Goal: Task Accomplishment & Management: Use online tool/utility

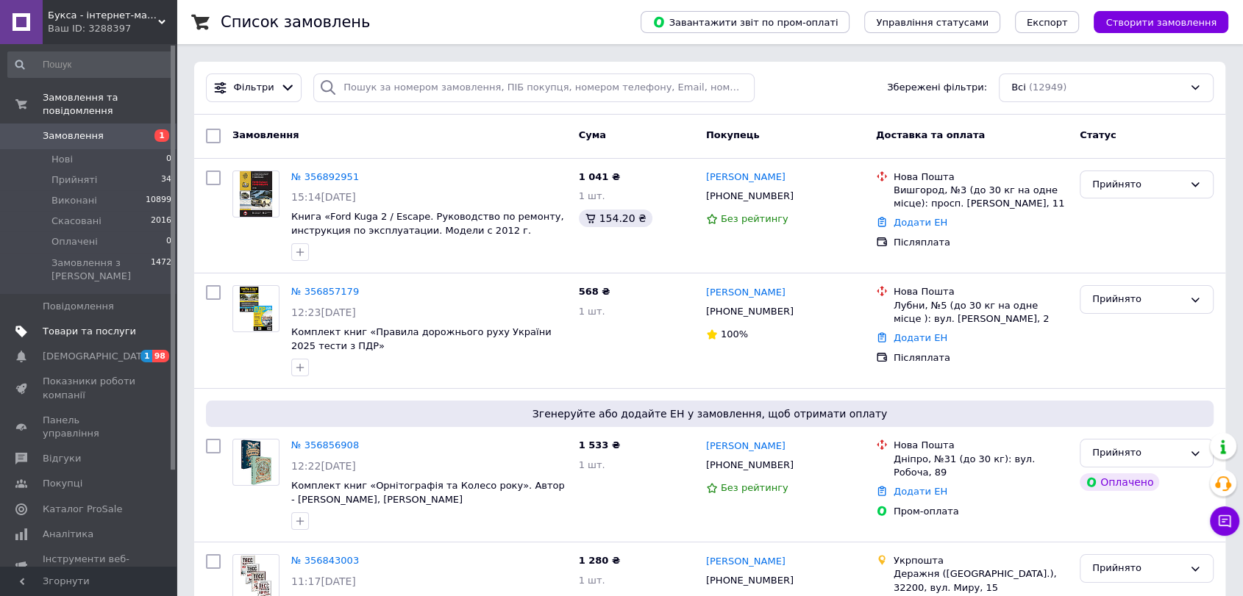
click at [76, 325] on span "Товари та послуги" at bounding box center [89, 331] width 93 height 13
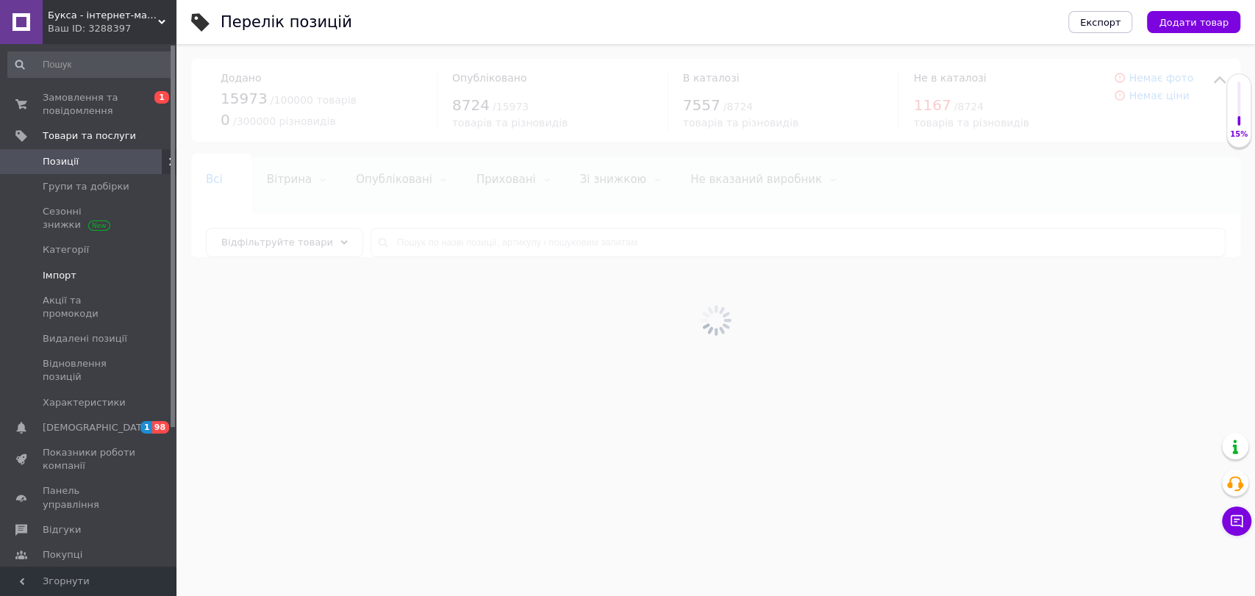
click at [79, 273] on span "Імпорт" at bounding box center [89, 275] width 93 height 13
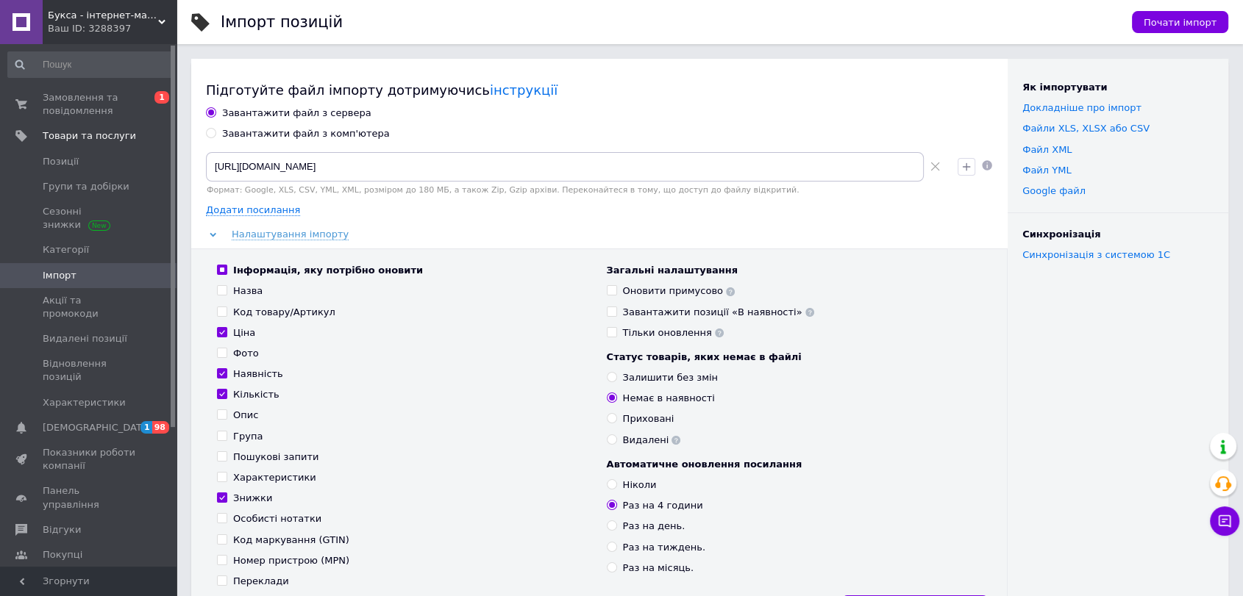
scroll to position [544, 0]
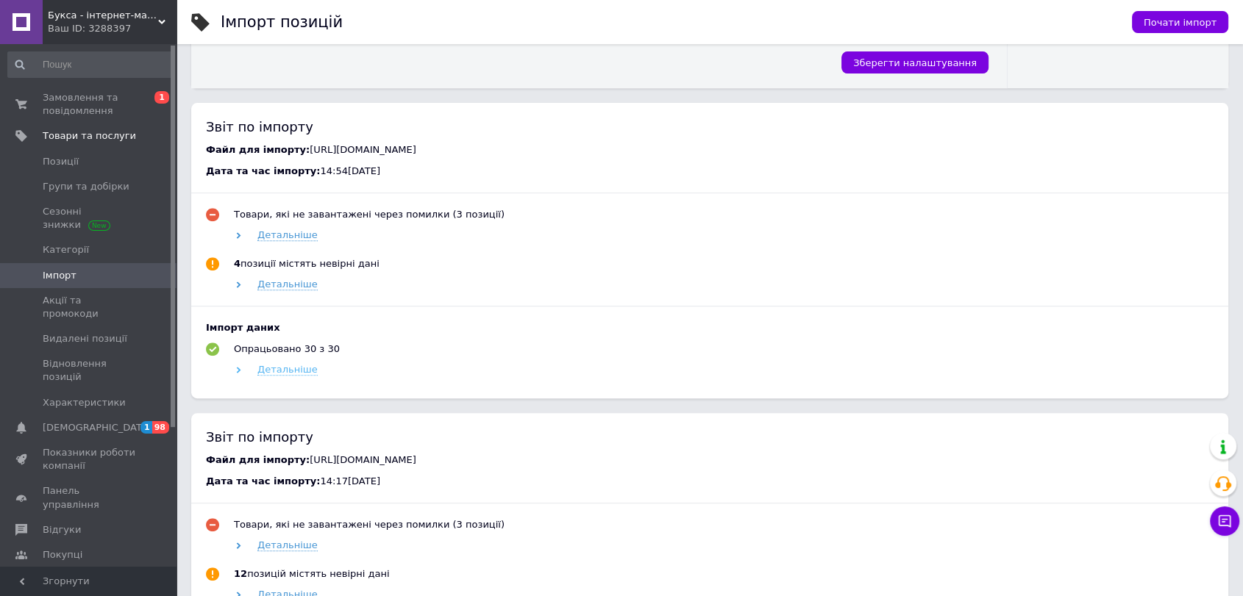
click at [288, 374] on span "Детальніше" at bounding box center [287, 370] width 60 height 12
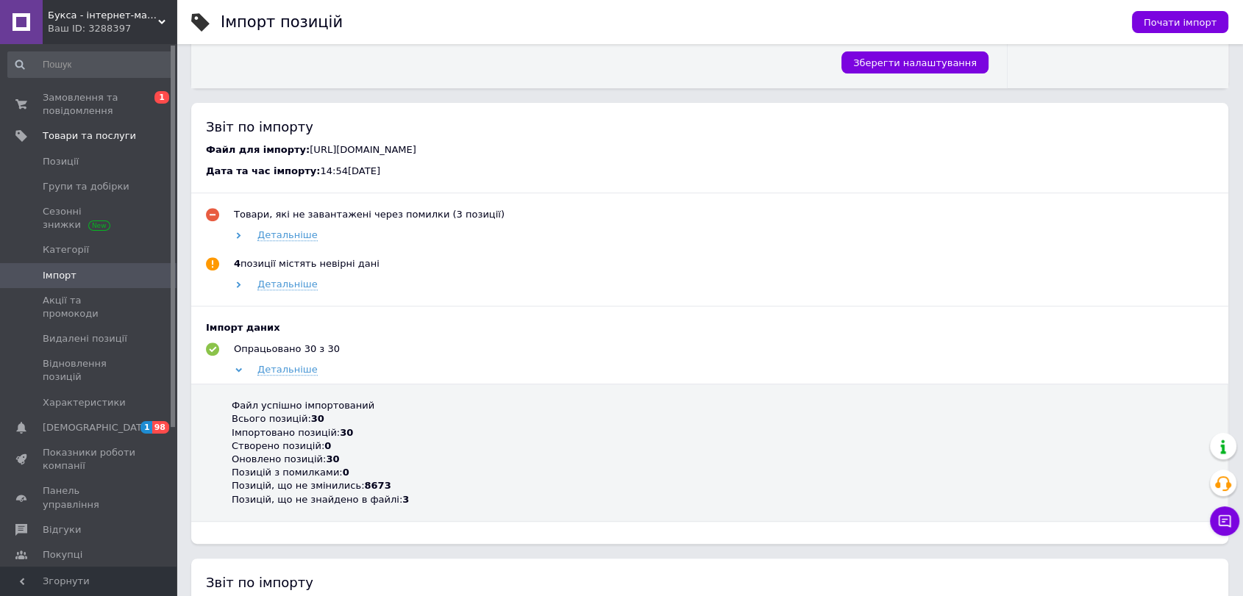
click at [306, 461] on div "Оновлено позицій: 30" at bounding box center [720, 459] width 977 height 13
click at [91, 166] on span "Позиції" at bounding box center [89, 161] width 93 height 13
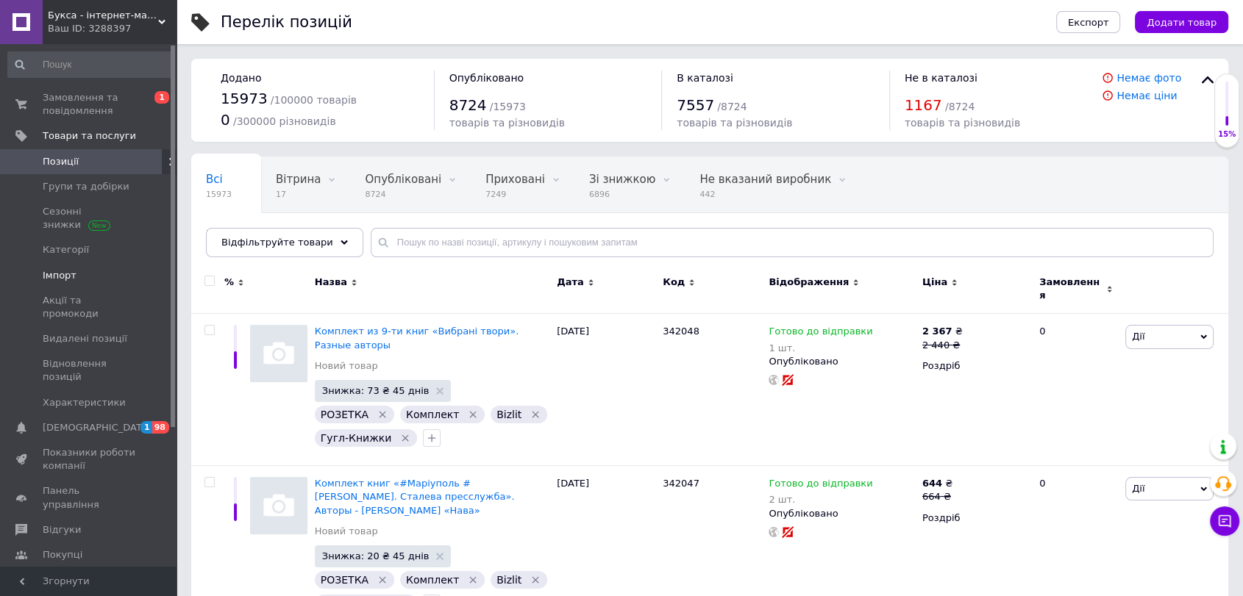
click at [68, 275] on span "Імпорт" at bounding box center [60, 275] width 34 height 13
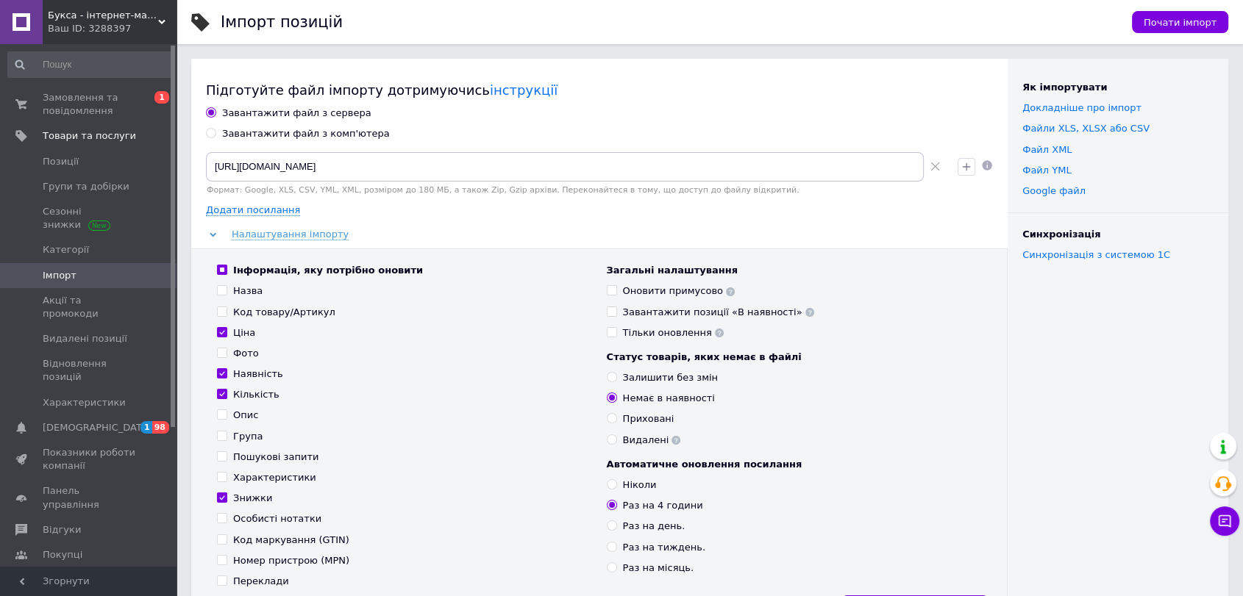
click at [256, 376] on div "Наявність" at bounding box center [258, 374] width 50 height 13
click at [226, 376] on input "Наявність" at bounding box center [222, 373] width 10 height 10
checkbox input "false"
click at [256, 396] on div "Кількість" at bounding box center [256, 394] width 46 height 13
click at [226, 396] on input "Кількість" at bounding box center [222, 394] width 10 height 10
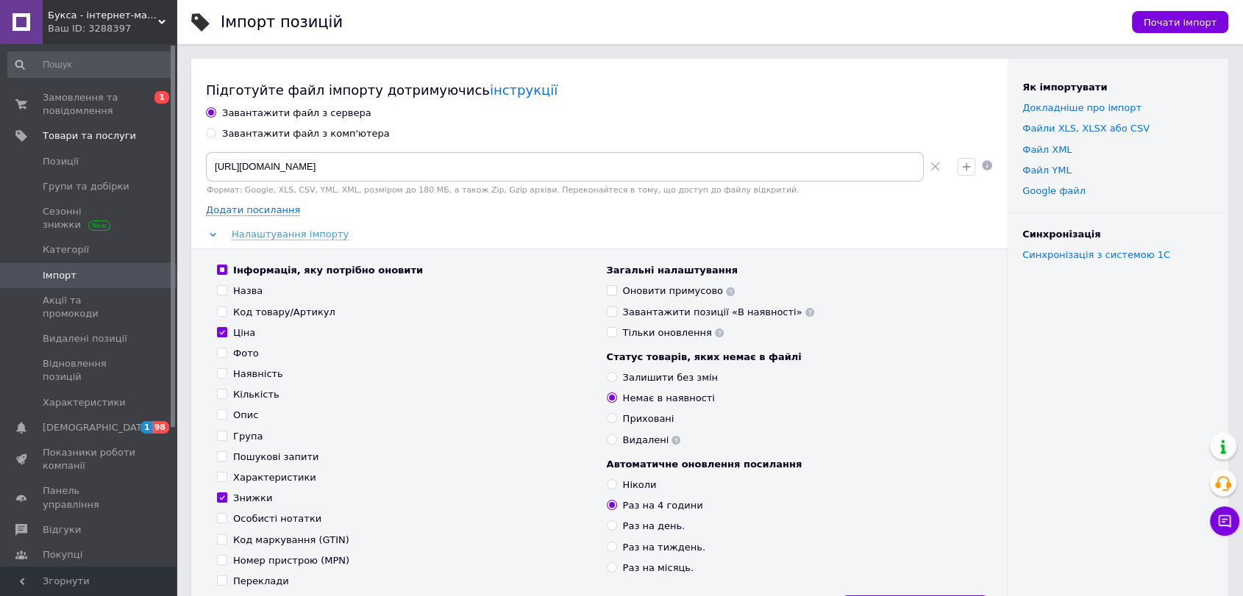
checkbox input "false"
click at [1196, 24] on span "Почати імпорт" at bounding box center [1179, 22] width 73 height 11
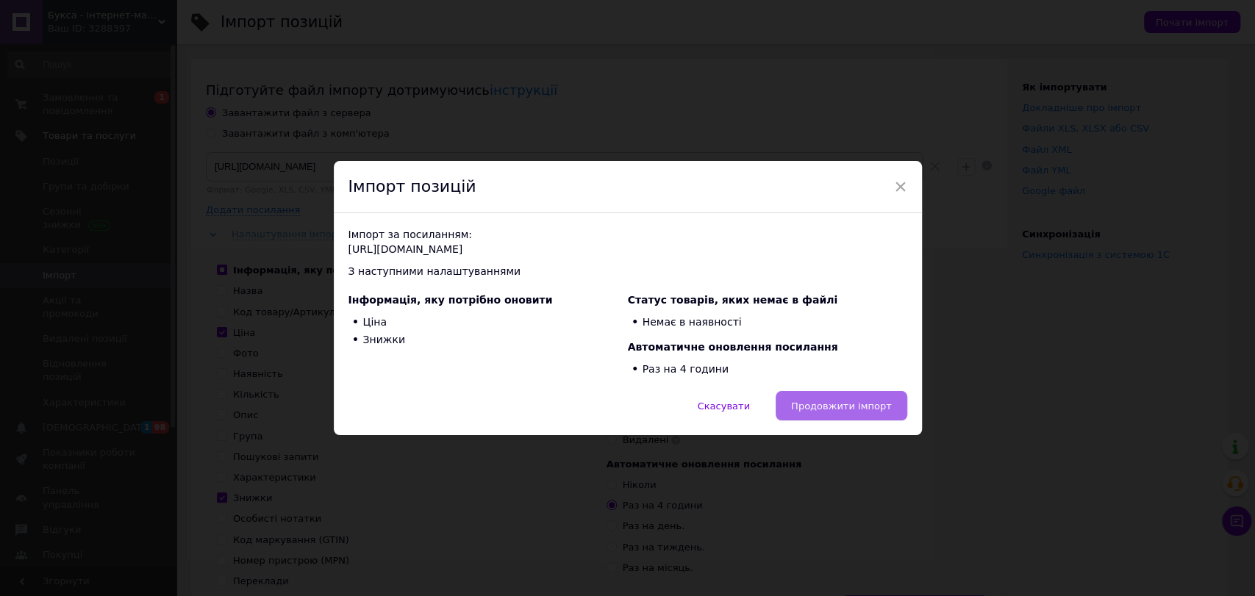
click at [849, 409] on span "Продовжити імпорт" at bounding box center [841, 406] width 101 height 11
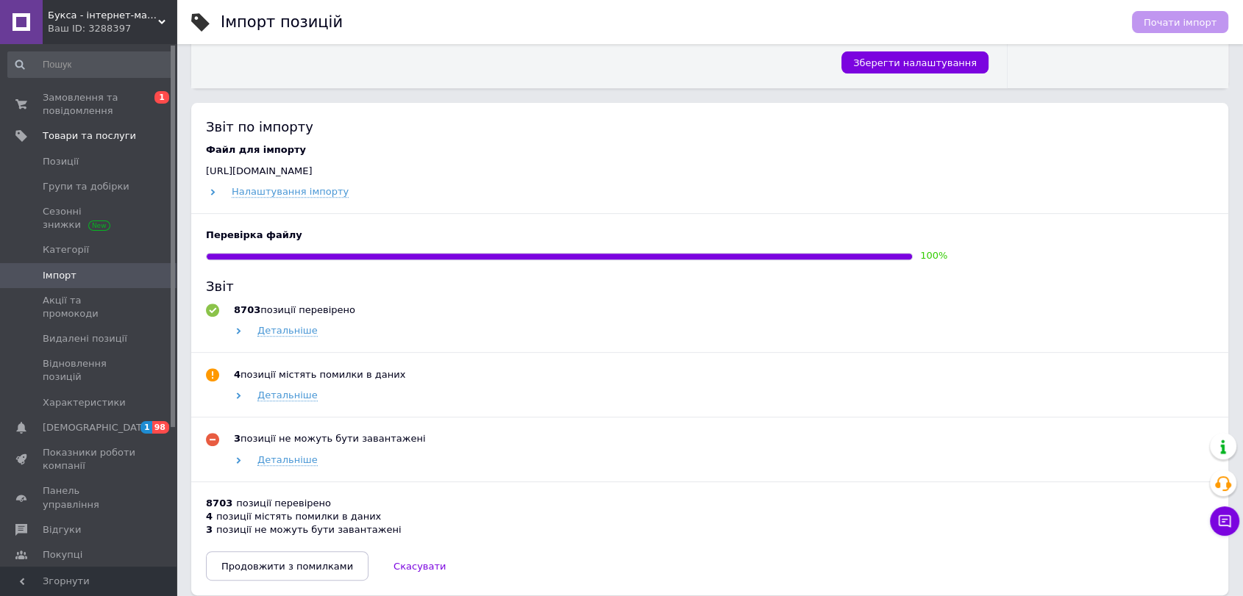
scroll to position [817, 0]
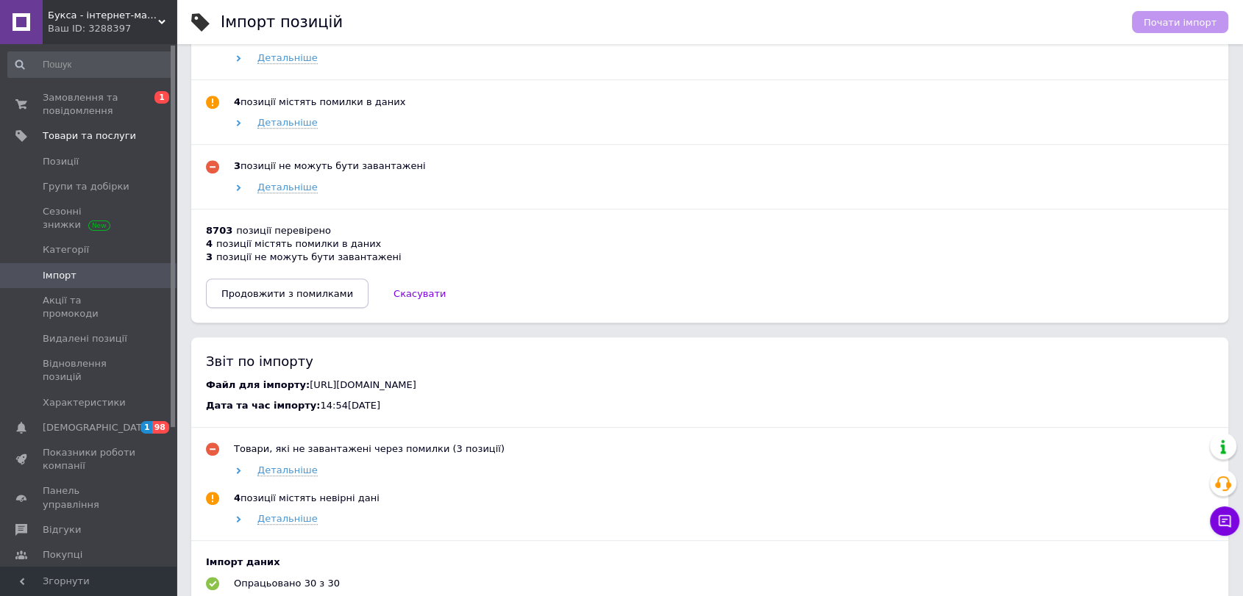
click at [308, 297] on span "Продовжити з помилками" at bounding box center [287, 293] width 132 height 11
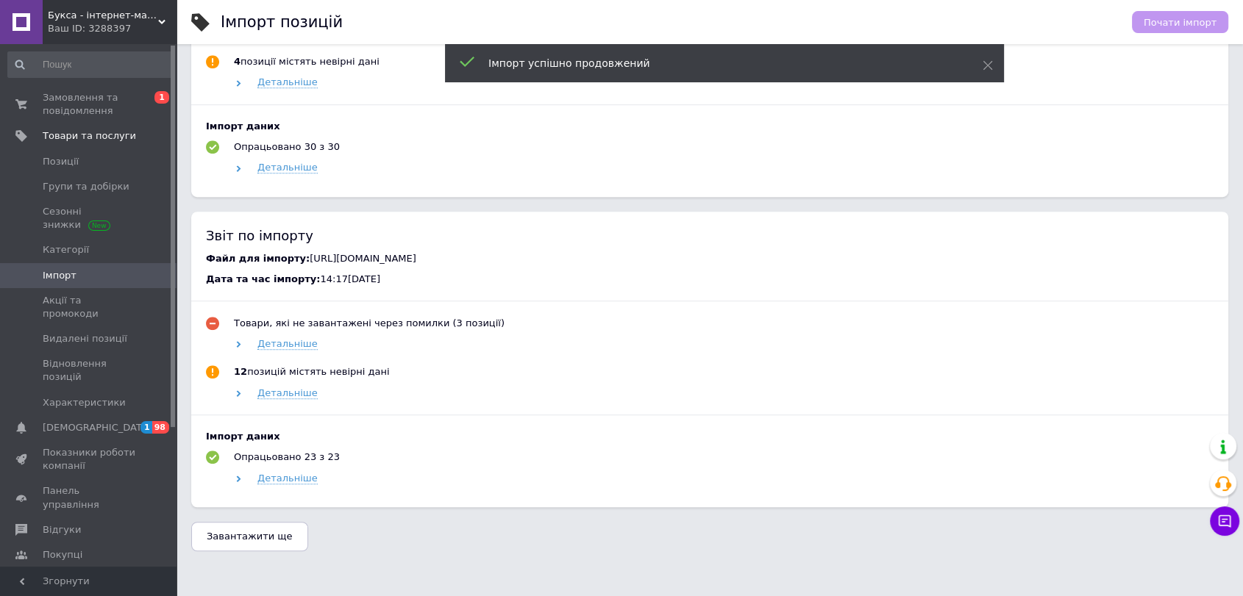
scroll to position [461, 0]
